Goal: Information Seeking & Learning: Learn about a topic

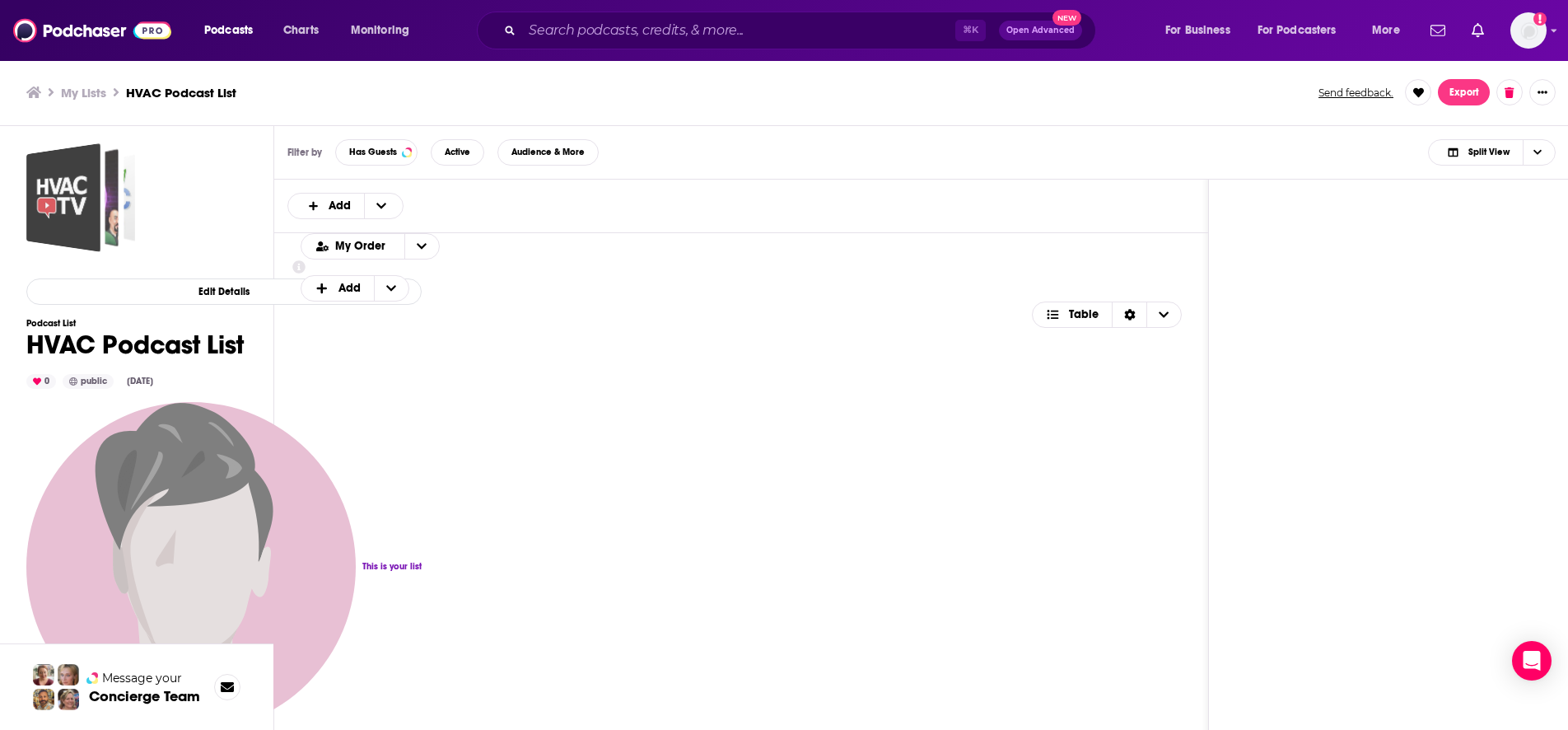
click at [107, 218] on div "HVAC Podcast List" at bounding box center [86, 198] width 64 height 98
click at [210, 94] on h3 "HVAC Podcast List" at bounding box center [181, 92] width 110 height 16
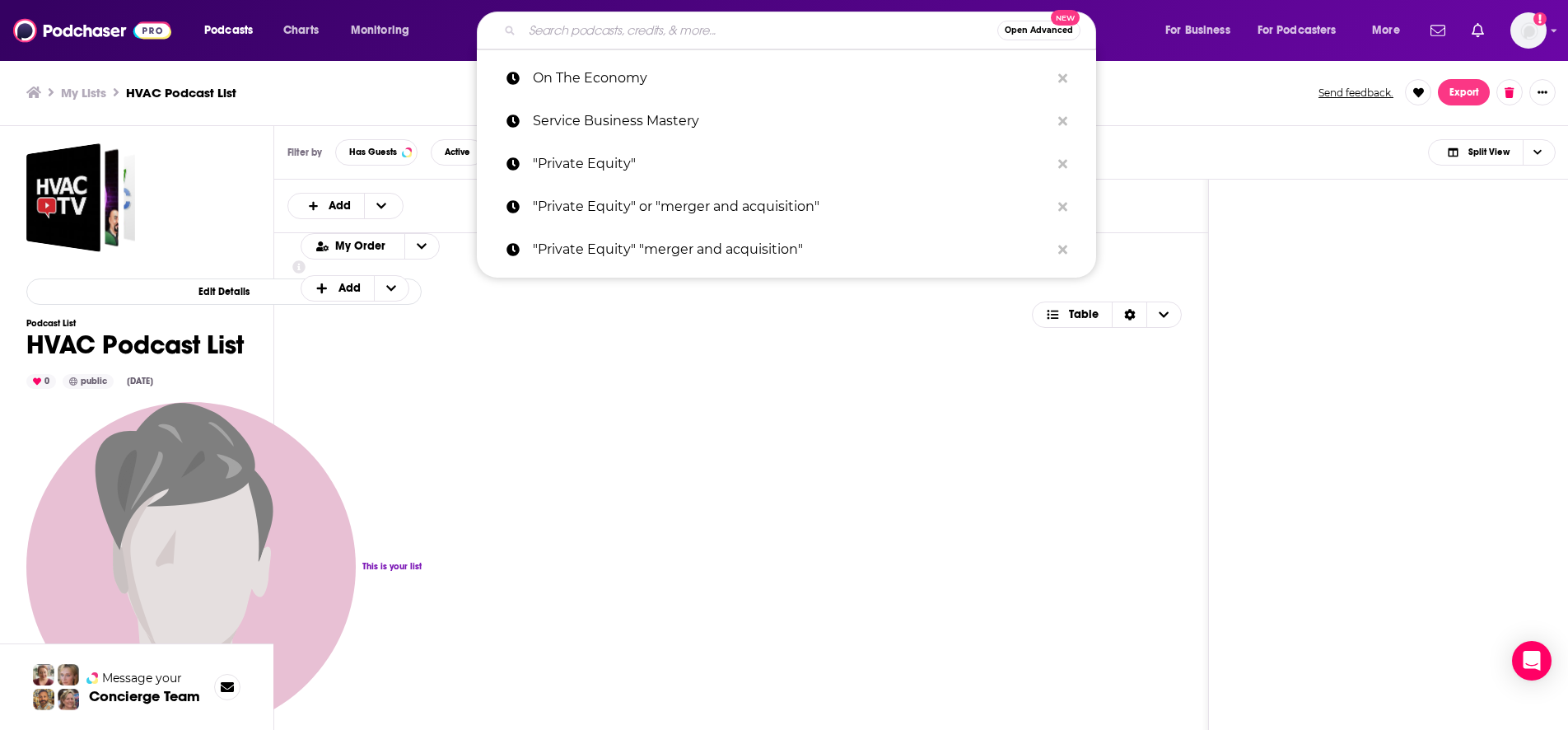
click at [563, 33] on input "Search podcasts, credits, & more..." at bounding box center [759, 31] width 475 height 26
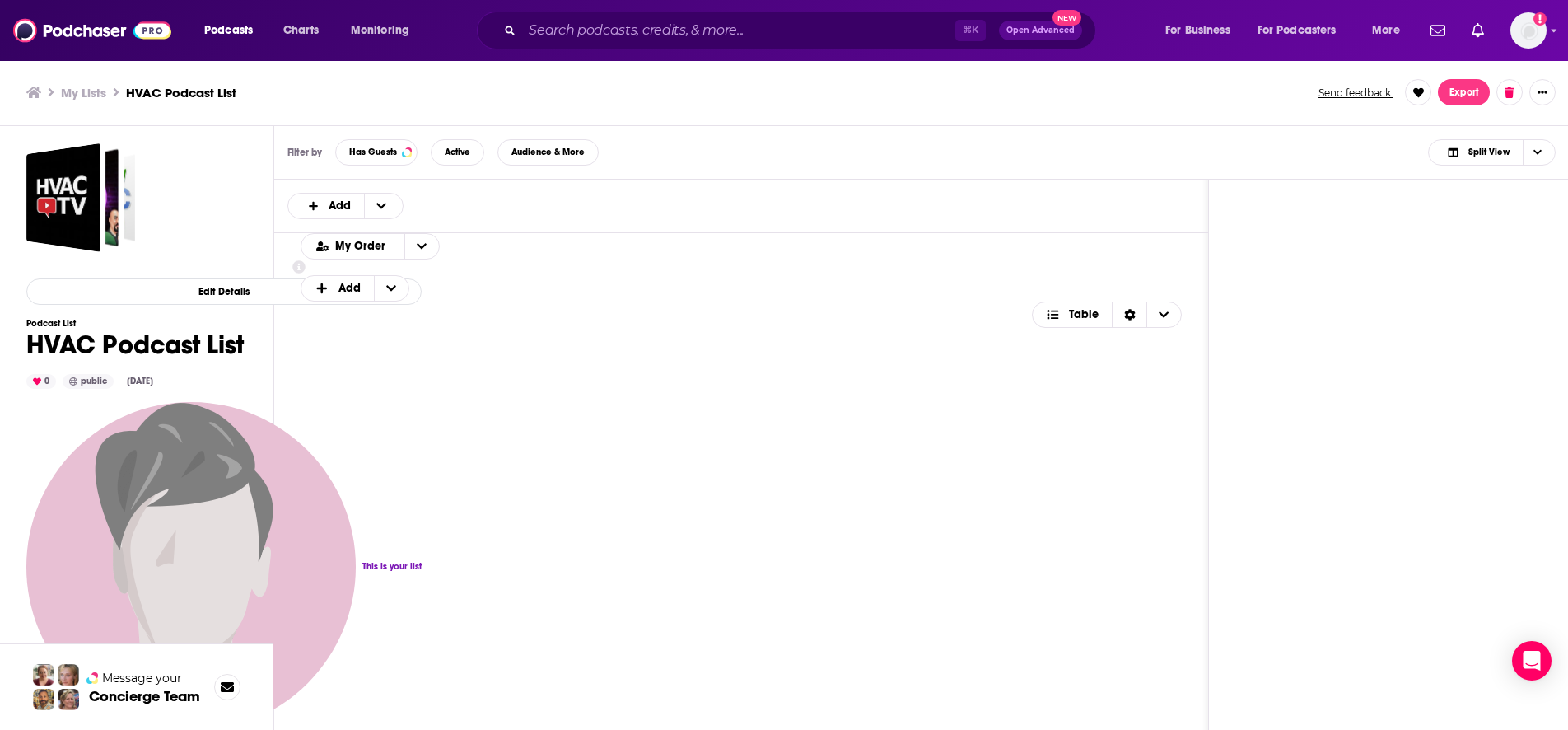
click at [561, 3] on div "Podcasts Charts Monitoring ⌘ K Open Advanced New For Business For Podcasters Mo…" at bounding box center [784, 31] width 1568 height 61
click at [109, 87] on ul "My Lists HVAC Podcast List" at bounding box center [663, 92] width 1274 height 16
click at [92, 92] on h3 "My Lists" at bounding box center [83, 92] width 45 height 16
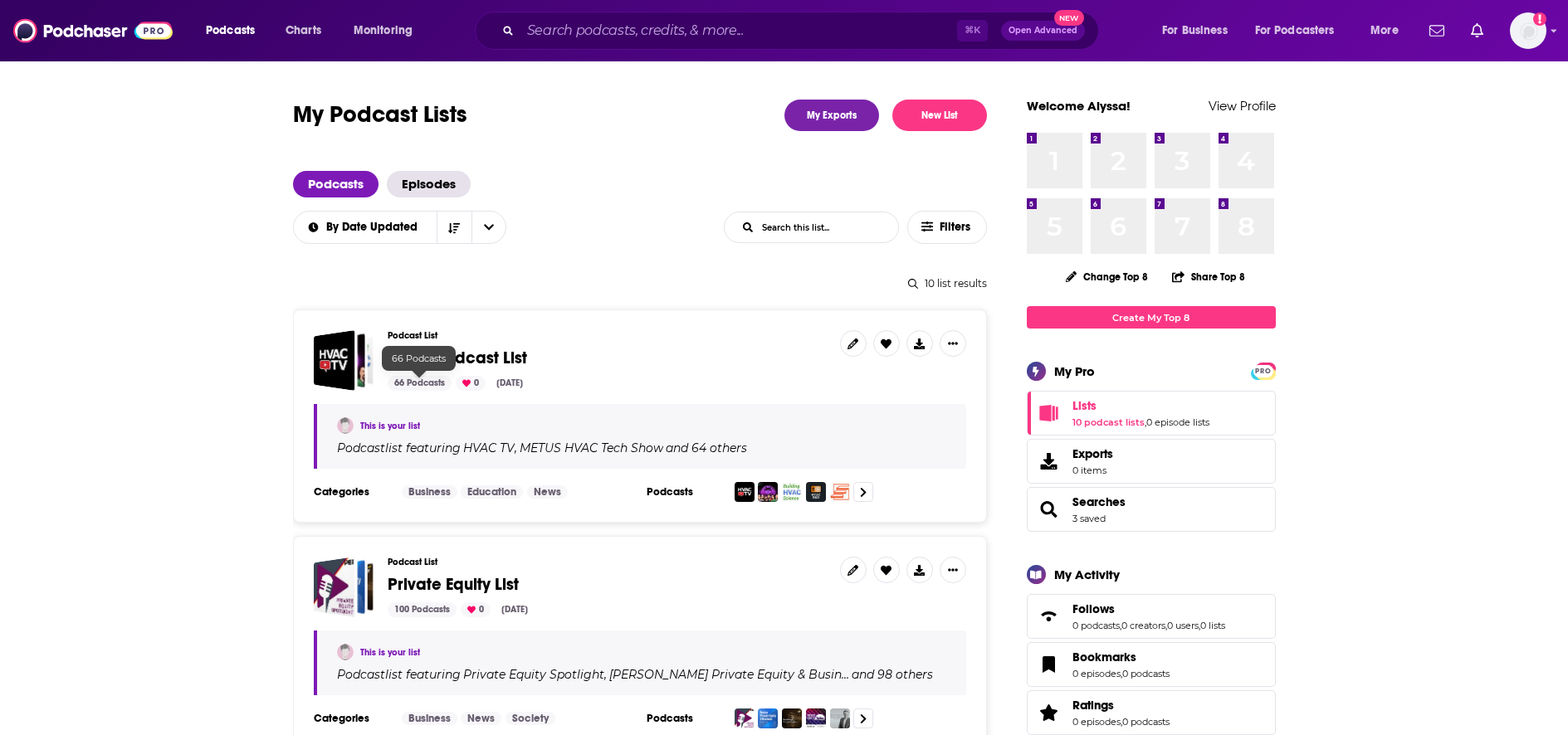
click at [437, 364] on span "HVAC Podcast List" at bounding box center [457, 358] width 139 height 21
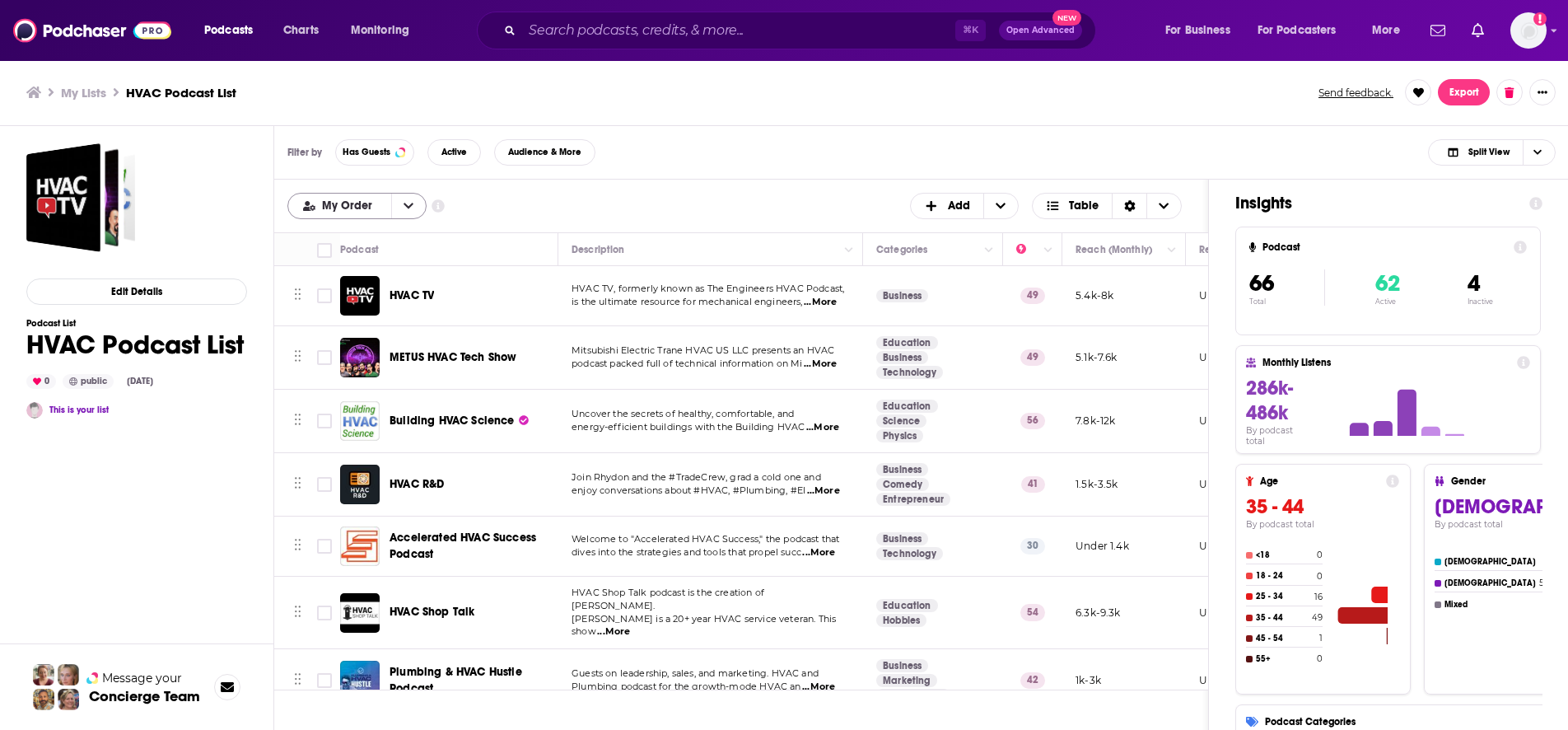
click at [357, 202] on span "My Order" at bounding box center [350, 206] width 56 height 11
click at [364, 286] on span "Power Score" at bounding box center [366, 288] width 92 height 9
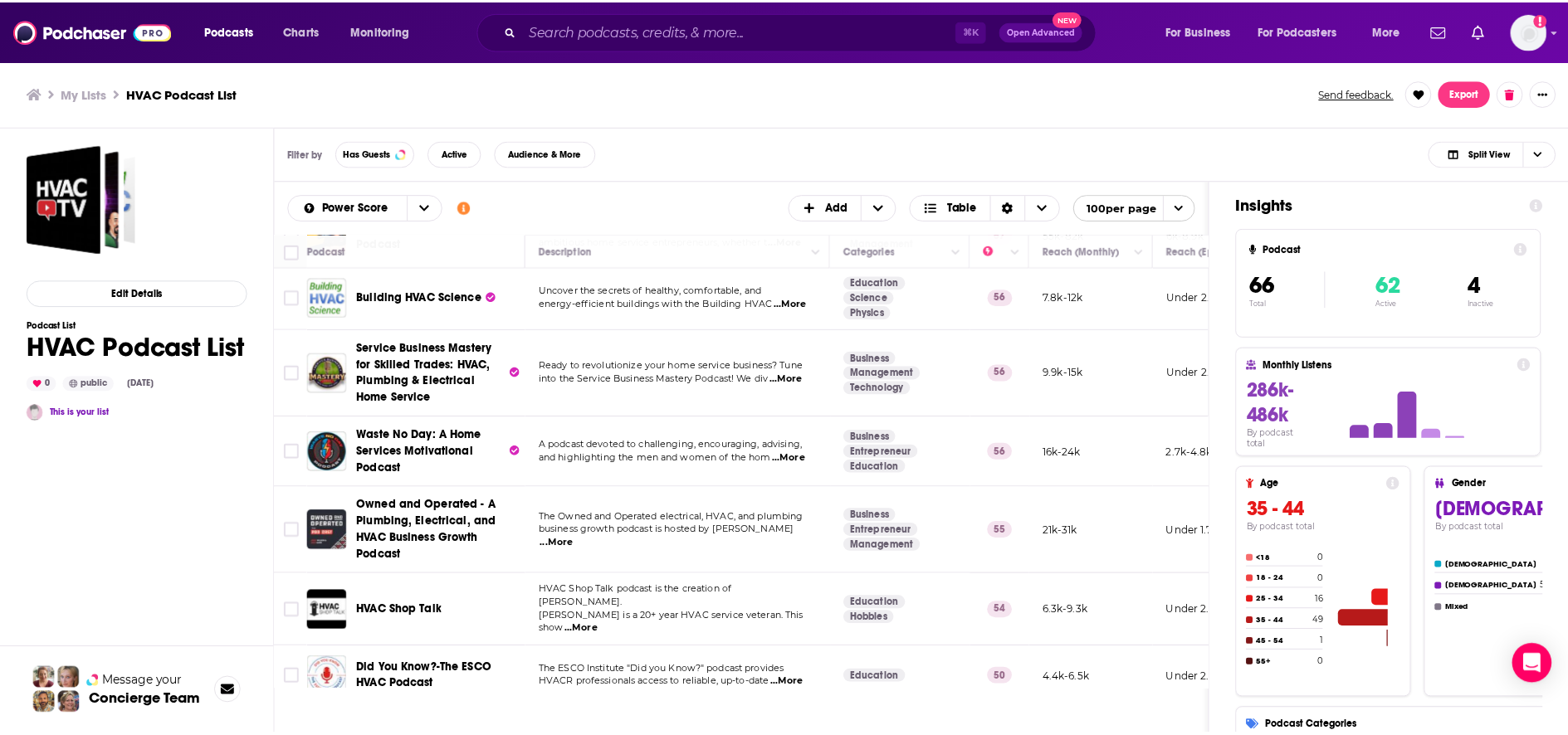
scroll to position [137, 0]
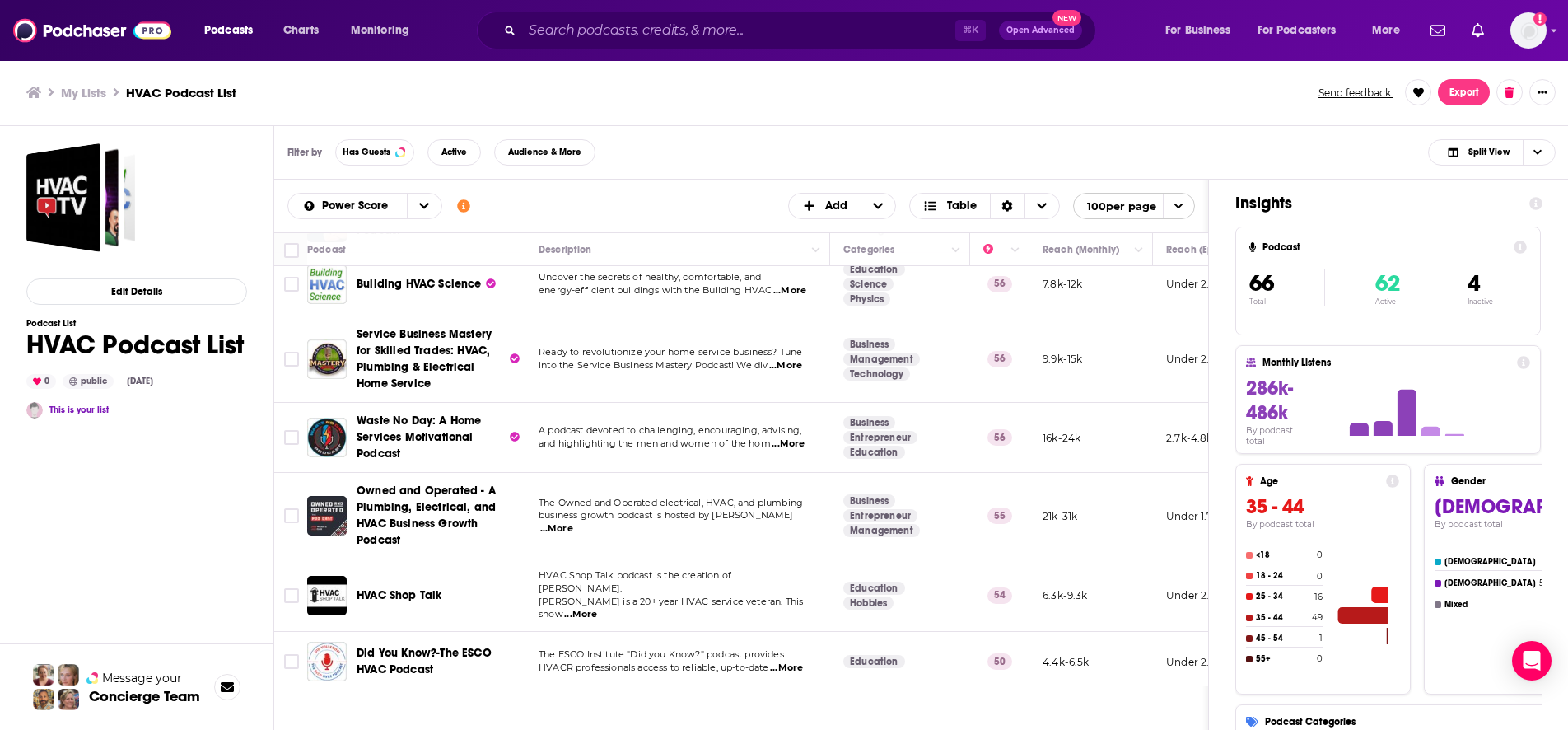
click at [795, 365] on span "...More" at bounding box center [786, 365] width 33 height 13
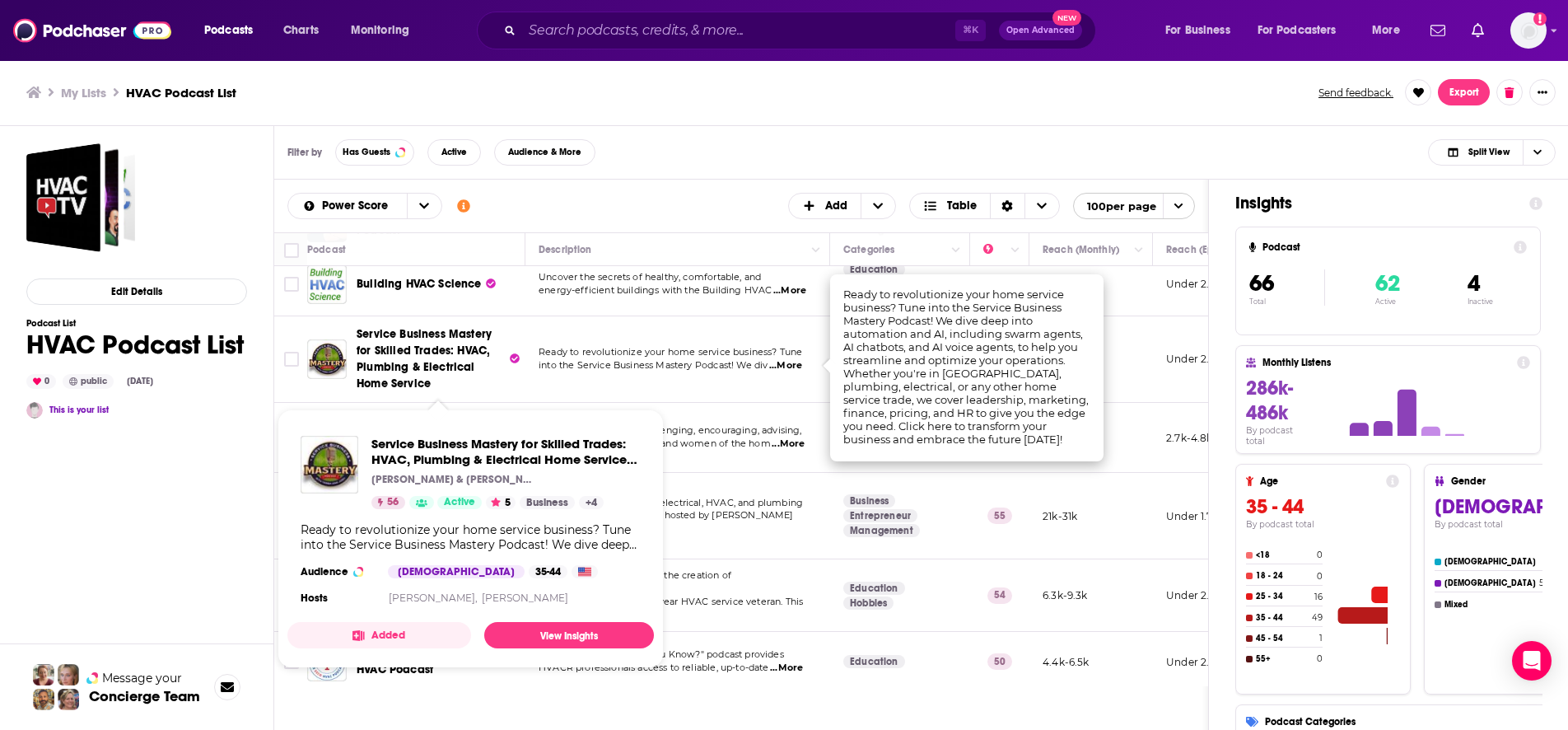
click at [446, 356] on span "Service Business Mastery for Skilled Trades: HVAC, Plumbing & Electrical Home S…" at bounding box center [425, 359] width 135 height 63
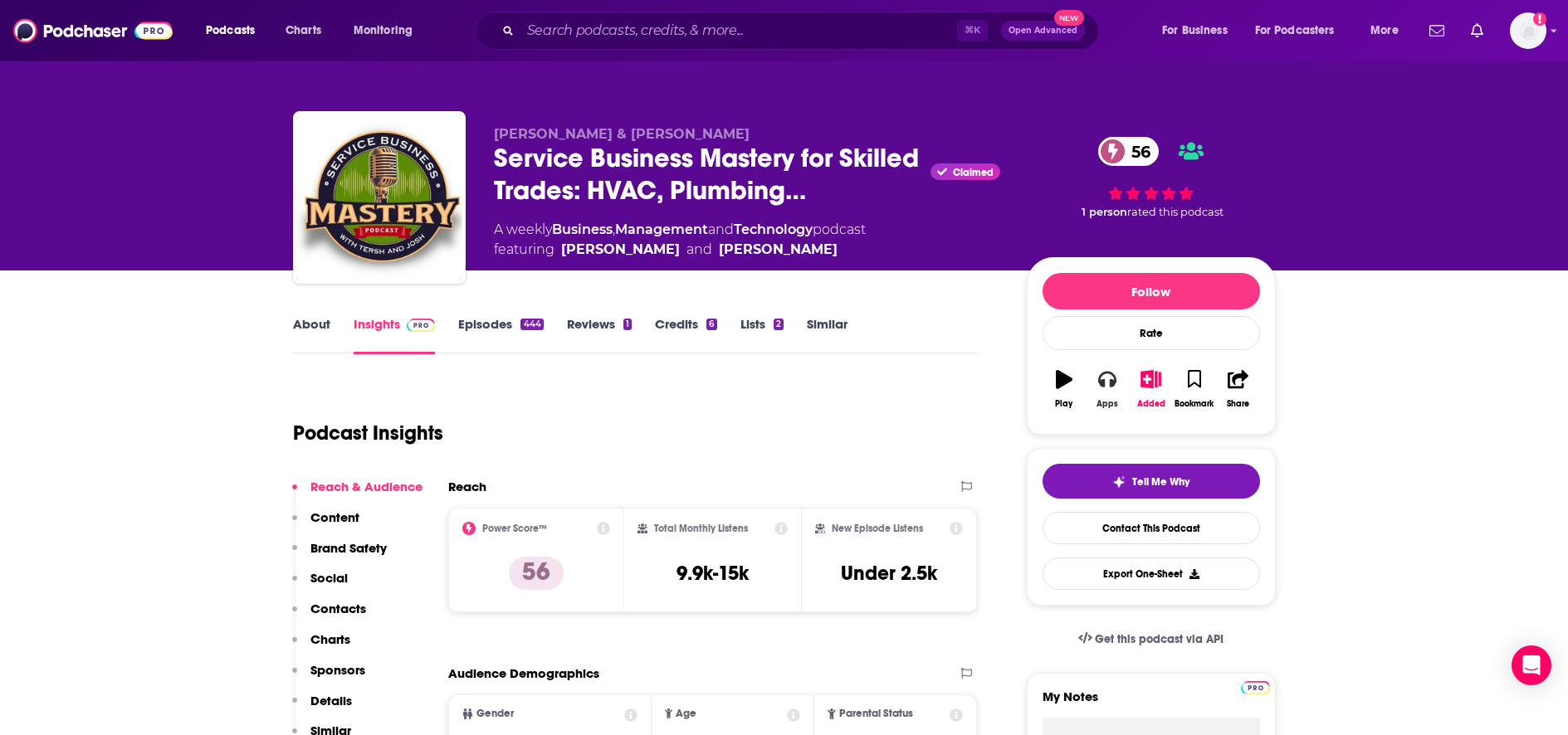
click at [1119, 381] on button "Apps" at bounding box center [1107, 389] width 43 height 60
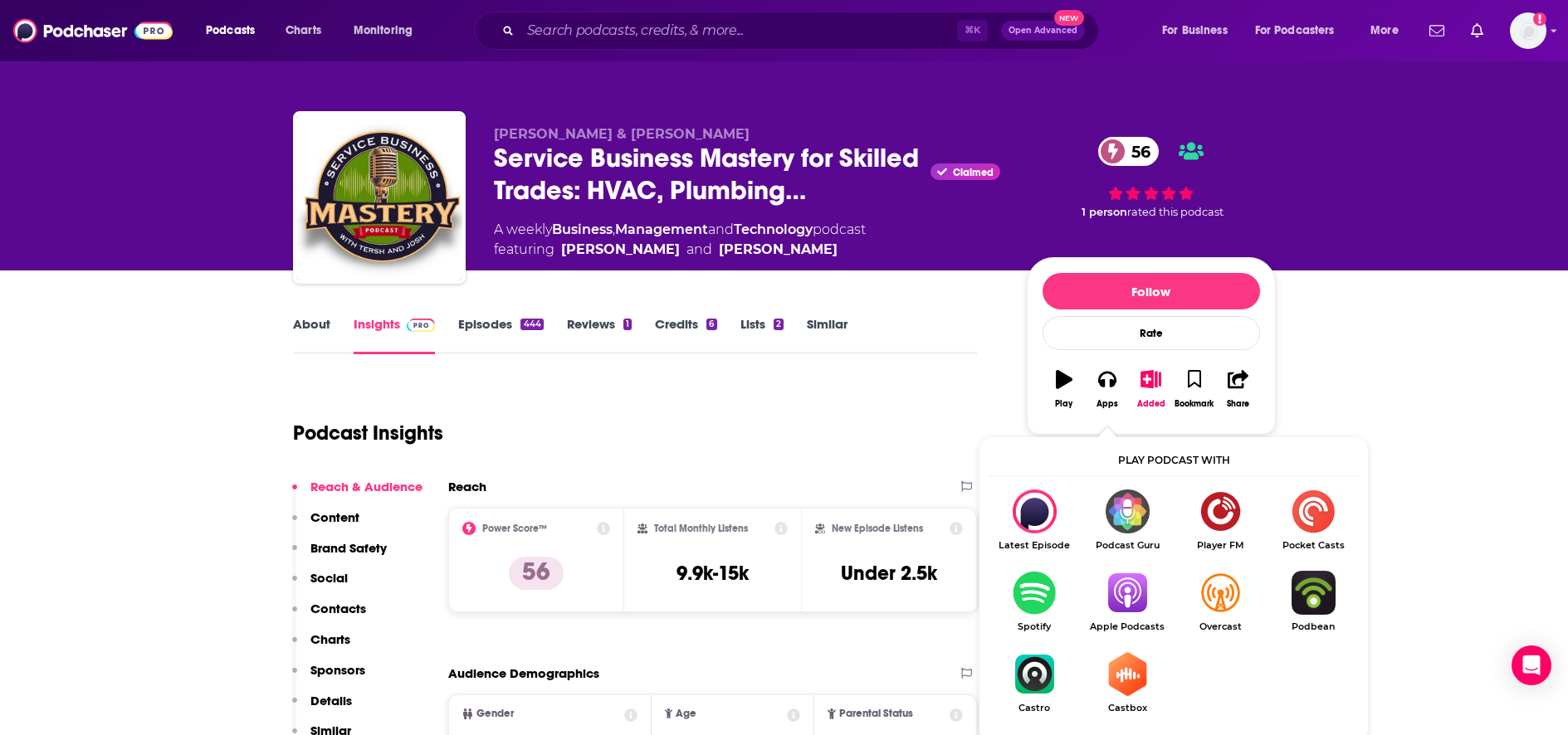
click at [945, 418] on div "Podcast Insights" at bounding box center [629, 423] width 672 height 85
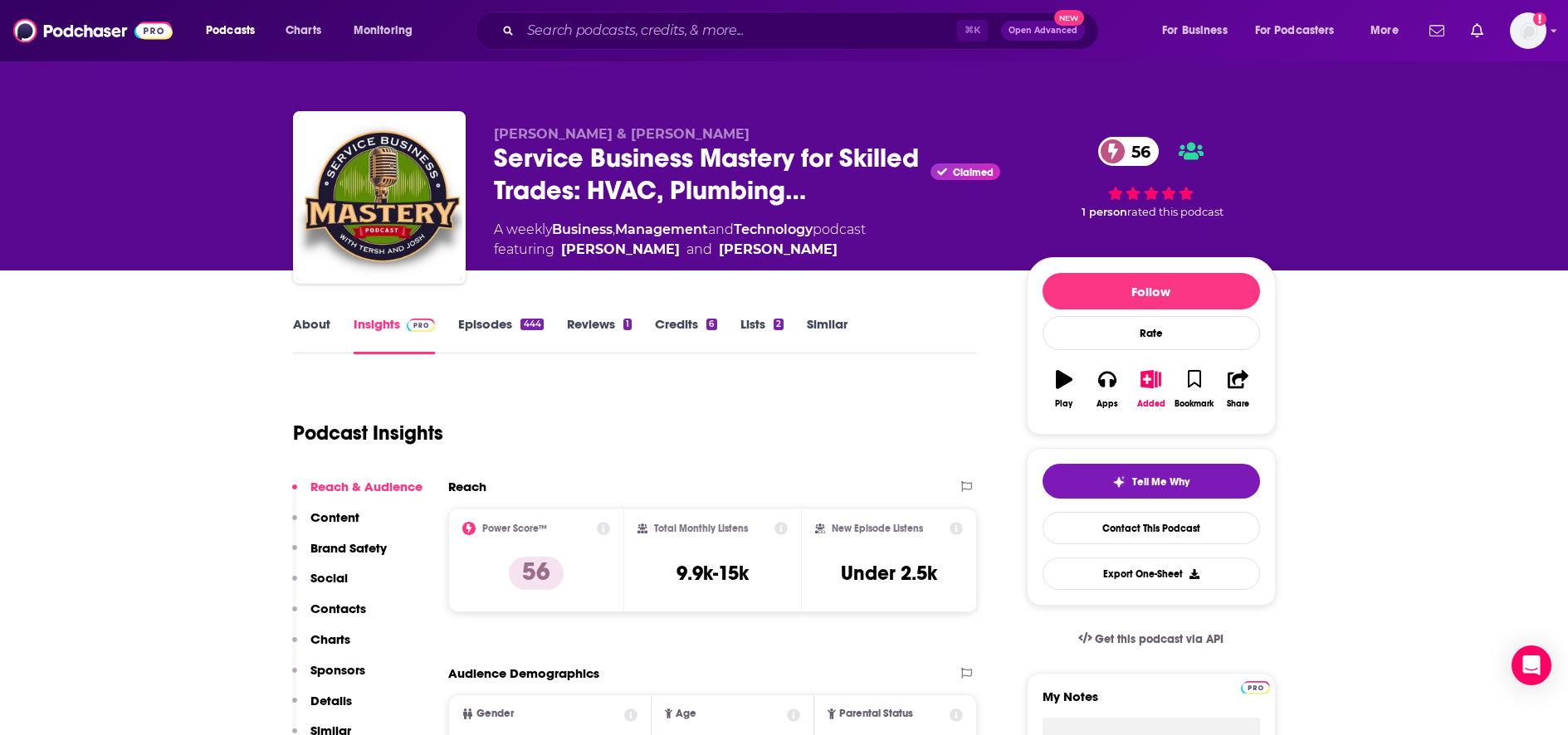
click at [508, 318] on link "Episodes 444" at bounding box center [500, 334] width 85 height 38
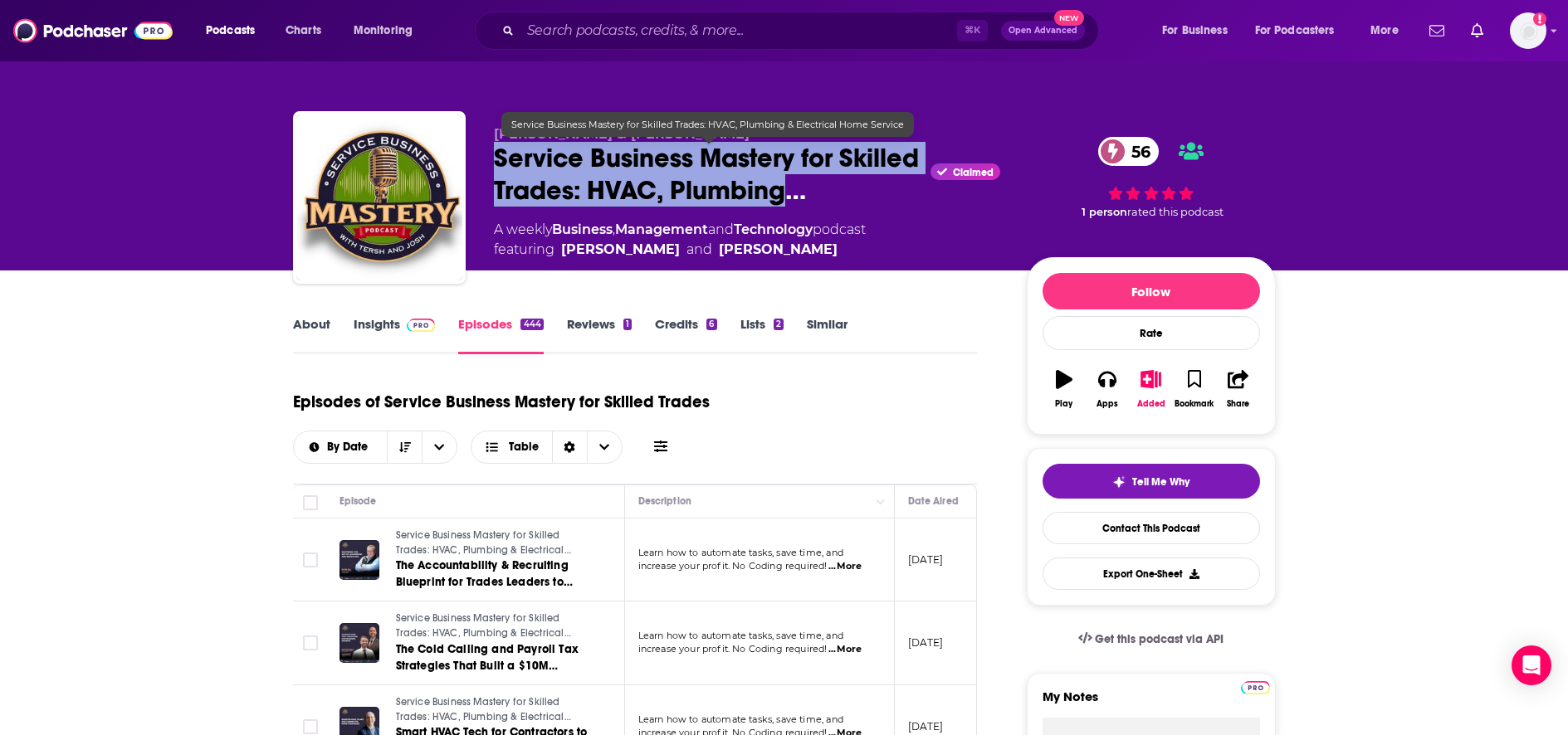
drag, startPoint x: 590, startPoint y: 168, endPoint x: 779, endPoint y: 191, distance: 190.4
click at [779, 191] on span "Service Business Mastery for Skilled Trades: HVAC, Plumbing…" at bounding box center [708, 174] width 431 height 64
copy h2 "Service Business Mastery for Skilled Trades: HVAC, Plumbing"
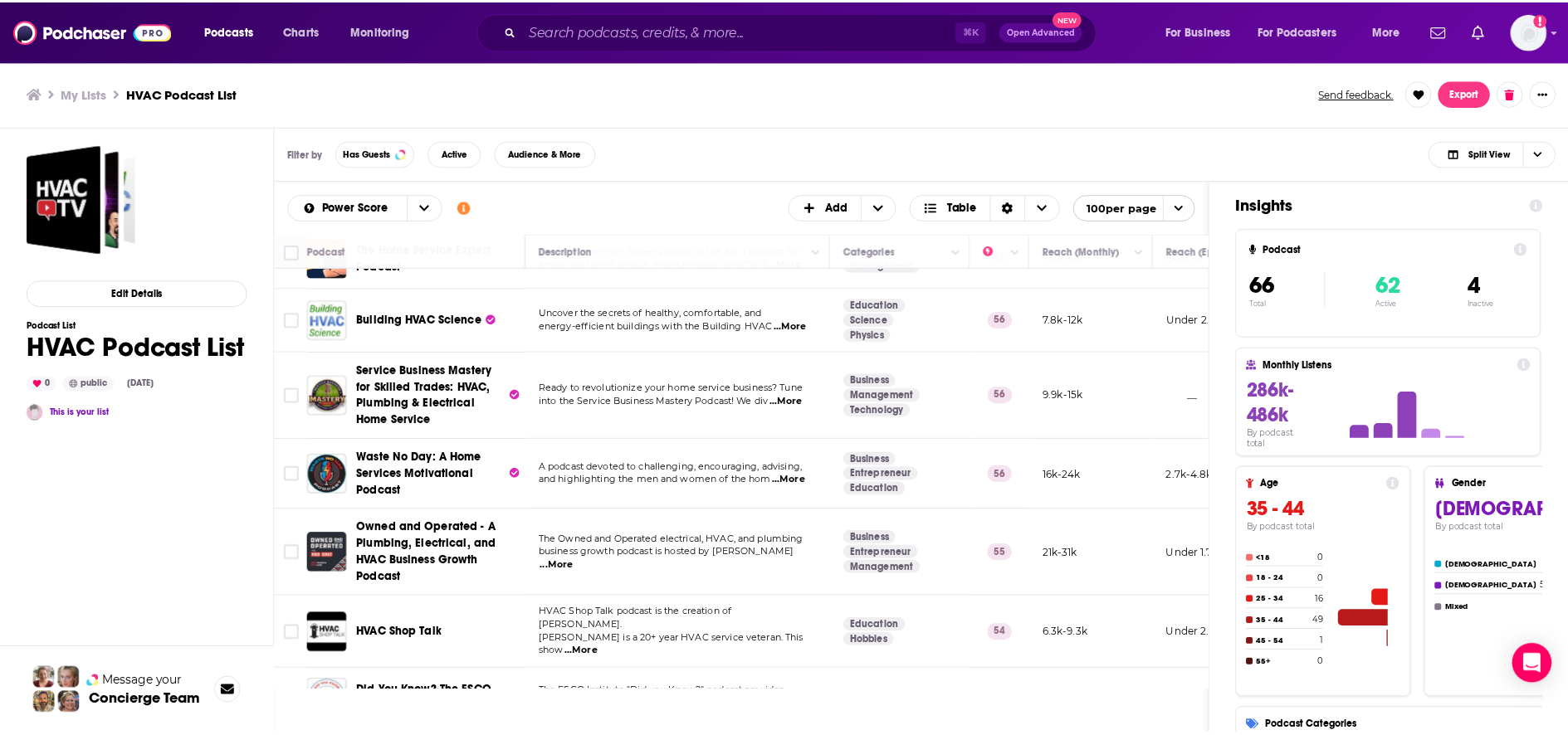
scroll to position [125, 0]
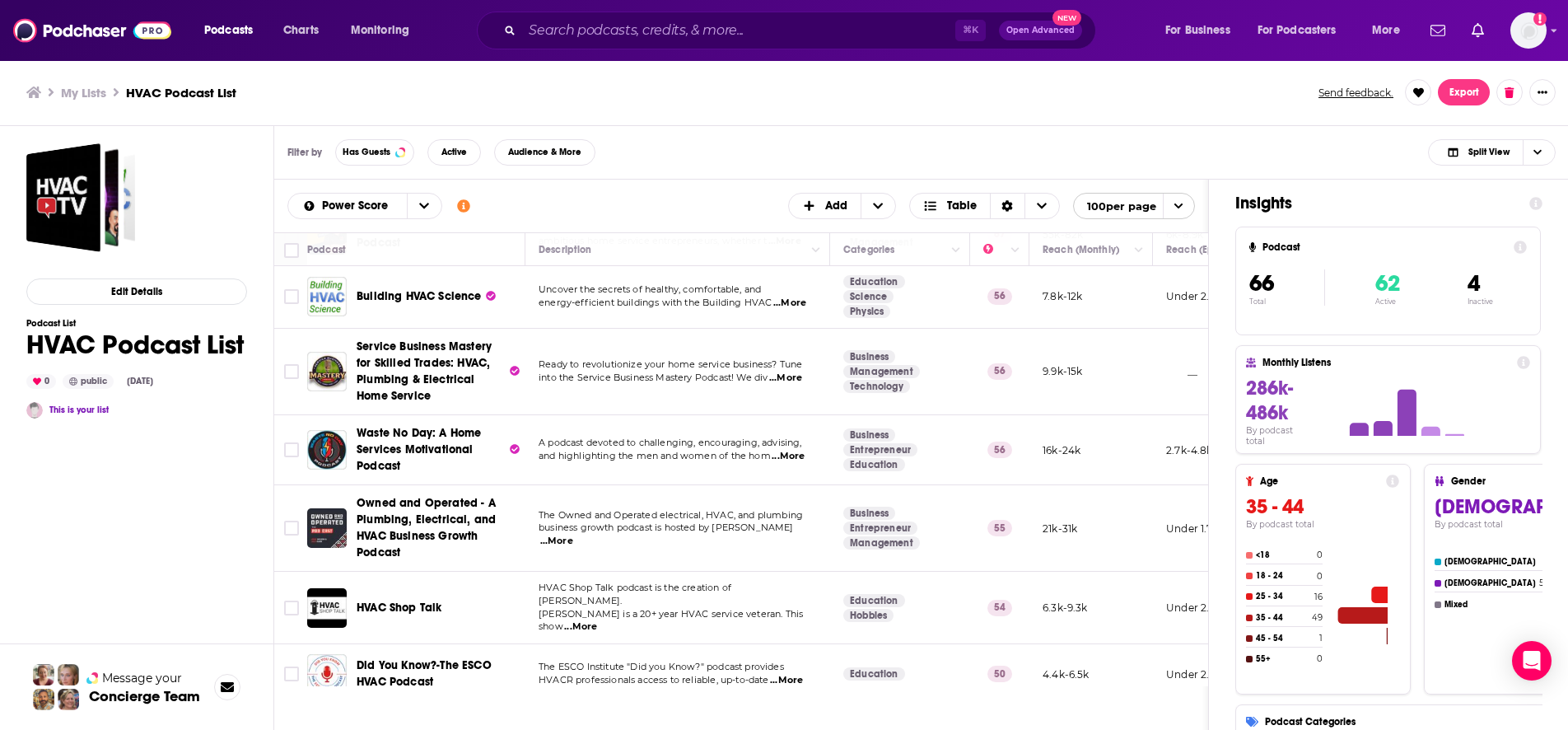
click at [597, 621] on span "...More" at bounding box center [580, 627] width 33 height 13
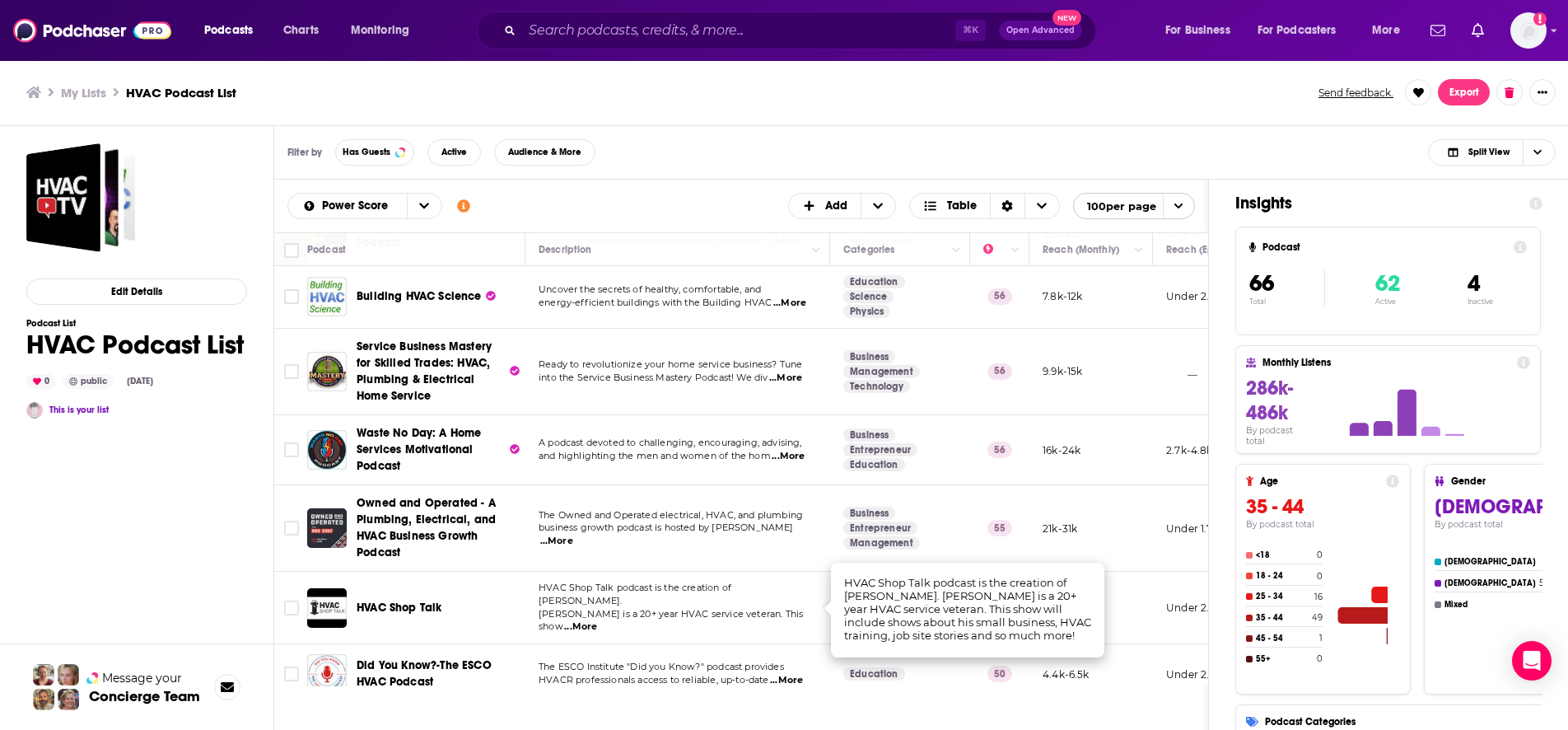
click at [573, 535] on span "...More" at bounding box center [557, 541] width 33 height 13
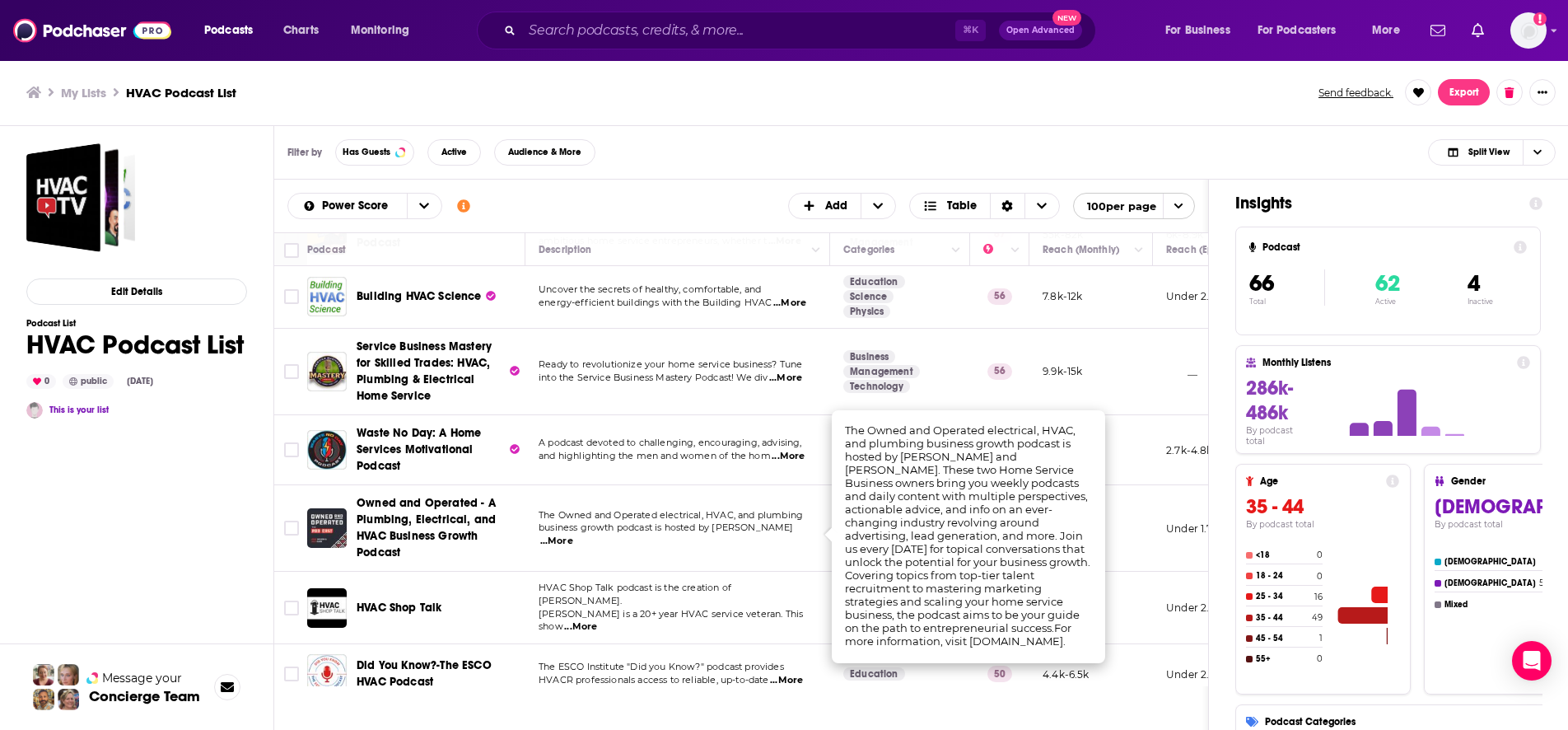
click at [455, 527] on span "Owned and Operated - A Plumbing, Electrical, and HVAC Business Growth Podcast" at bounding box center [439, 528] width 163 height 66
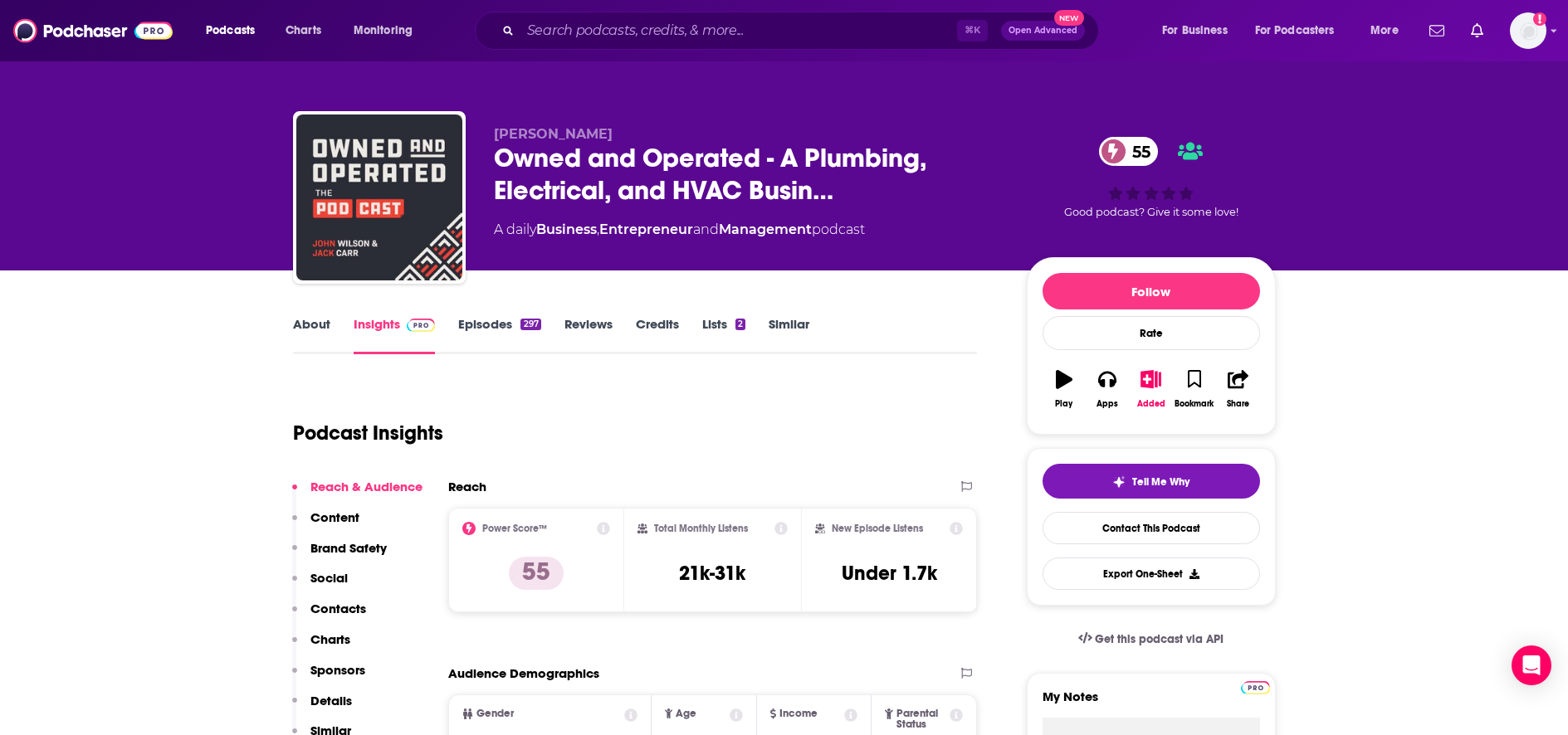
click at [476, 332] on link "Episodes 297" at bounding box center [499, 334] width 82 height 38
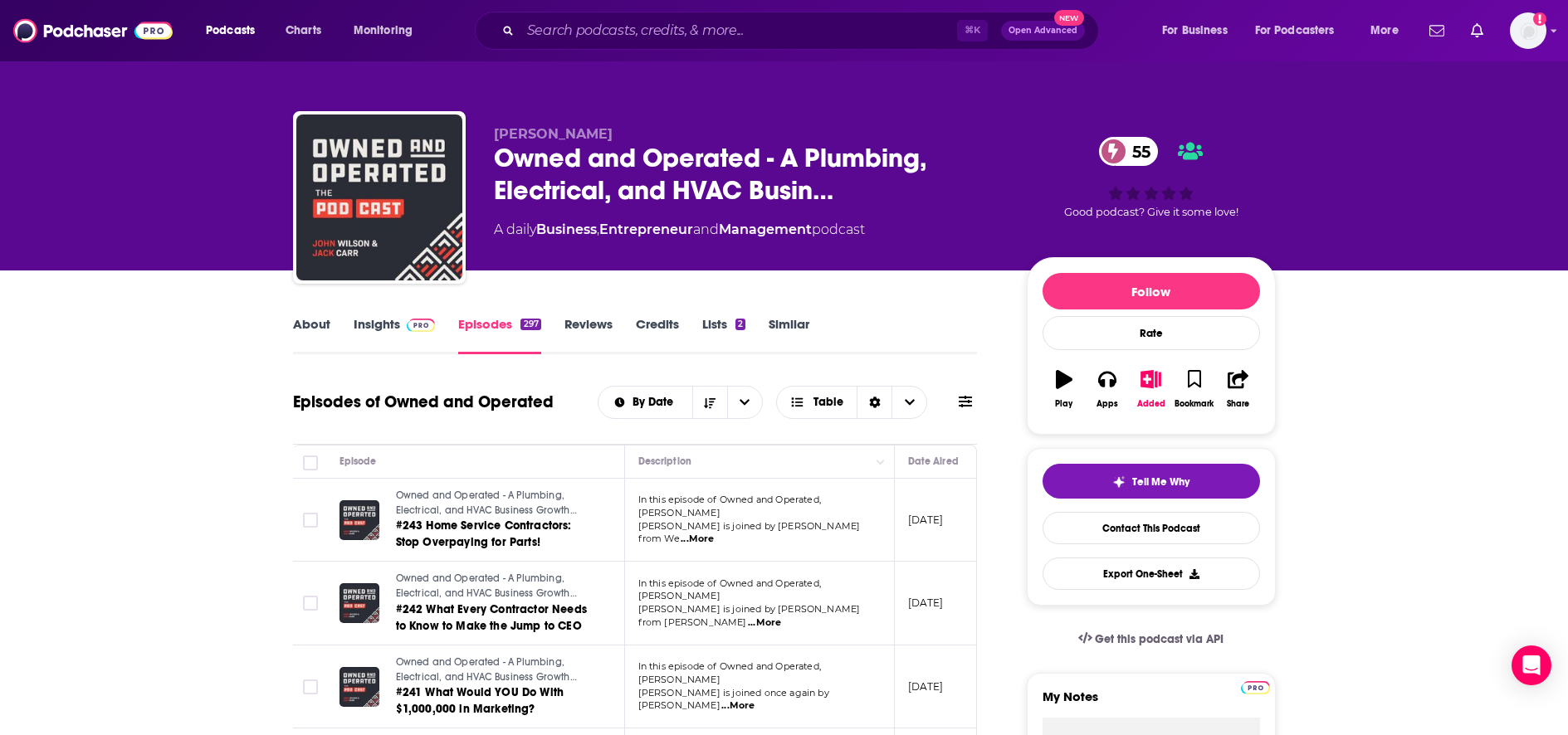
click at [714, 532] on span "...More" at bounding box center [697, 539] width 34 height 13
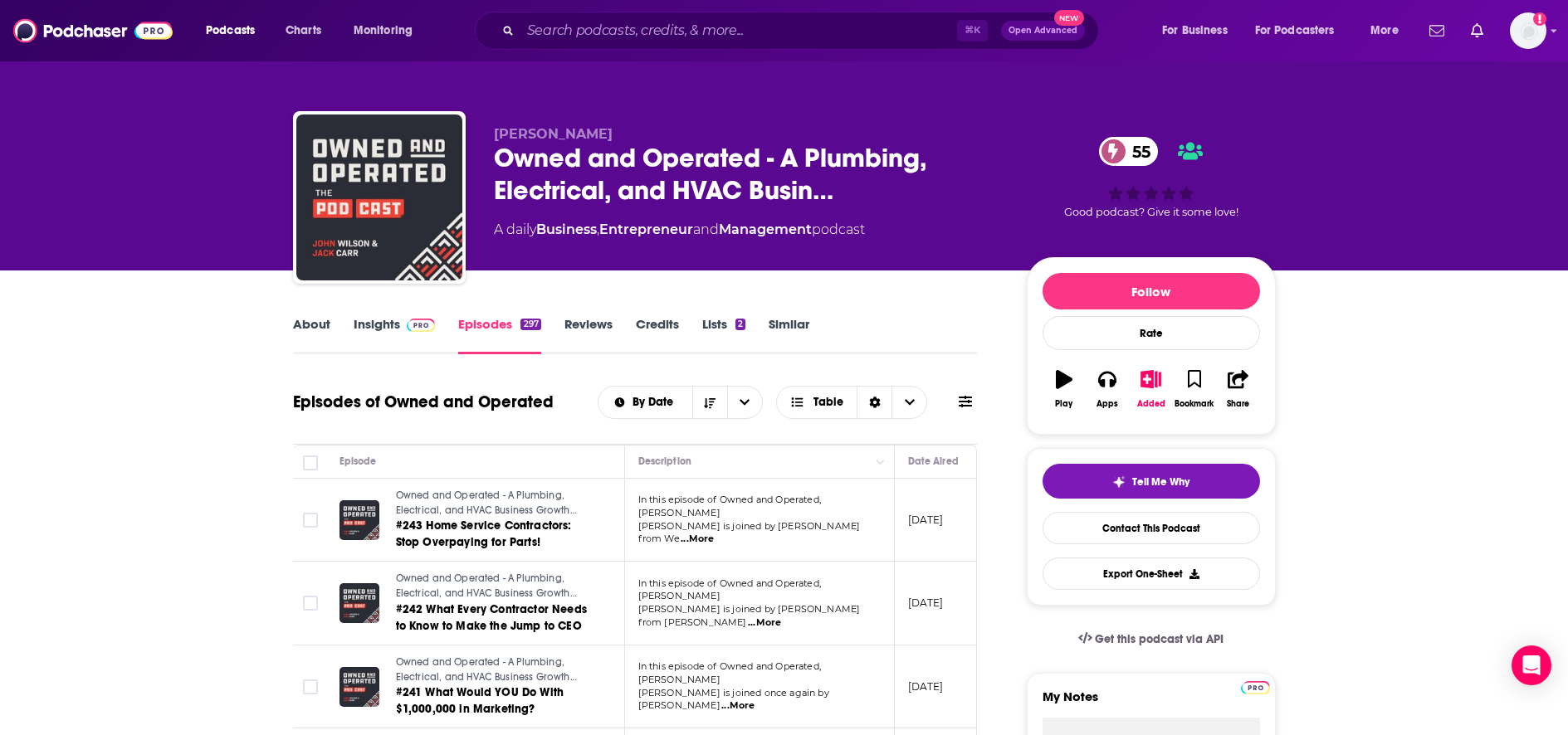
click at [781, 616] on span "...More" at bounding box center [764, 623] width 34 height 13
click at [491, 159] on div "[PERSON_NAME] Owned and Operated - A Plumbing, Electrical, and HVAC Busin… 55 A…" at bounding box center [785, 201] width 983 height 179
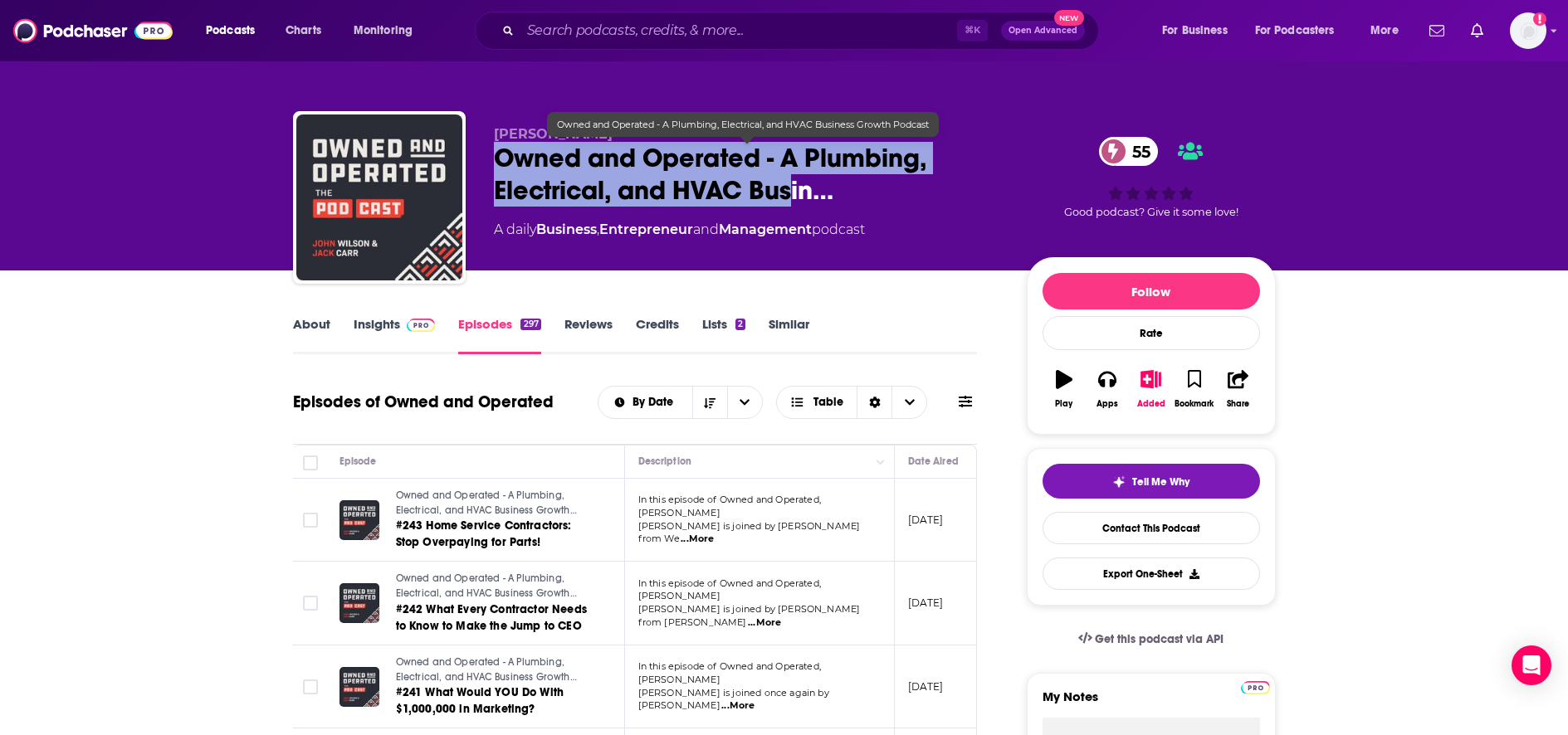
drag, startPoint x: 485, startPoint y: 159, endPoint x: 790, endPoint y: 203, distance: 308.2
click at [790, 203] on div "[PERSON_NAME] Owned and Operated - A Plumbing, Electrical, and HVAC Busin… 55 A…" at bounding box center [785, 201] width 983 height 179
copy h2 "Owned and Operated - A Plumbing, Electrical, and HVAC Bus"
